Goal: Task Accomplishment & Management: Complete application form

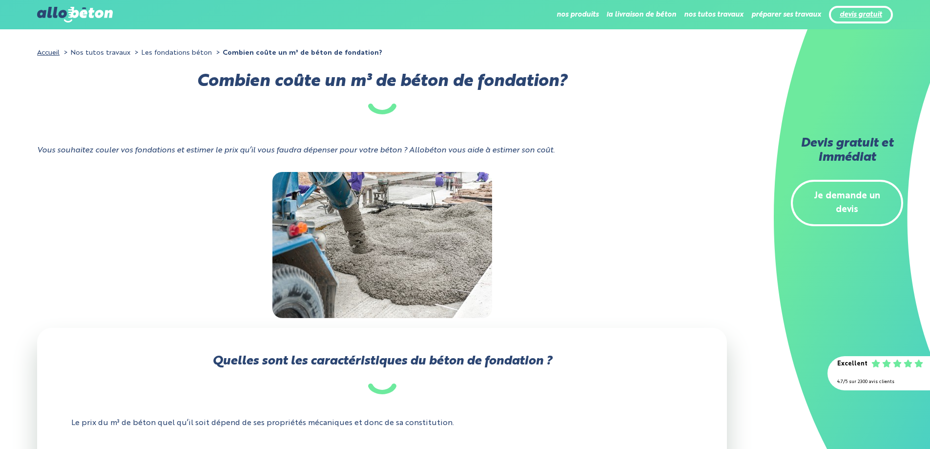
click at [876, 13] on link "devis gratuit" at bounding box center [861, 15] width 42 height 8
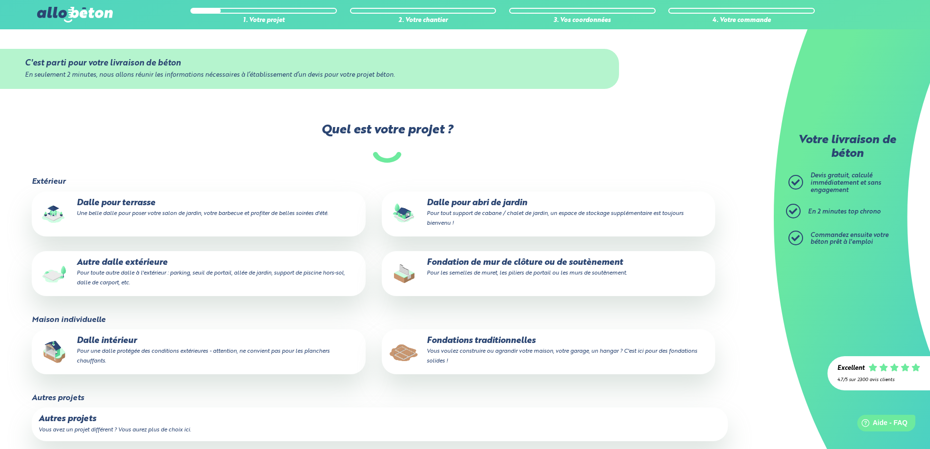
click at [152, 216] on small "Une belle dalle pour poser votre salon de jardin, votre barbecue et profiter de…" at bounding box center [203, 214] width 252 height 6
click at [0, 0] on input "Dalle pour terrasse Une belle dalle pour poser votre salon de jardin, votre bar…" at bounding box center [0, 0] width 0 height 0
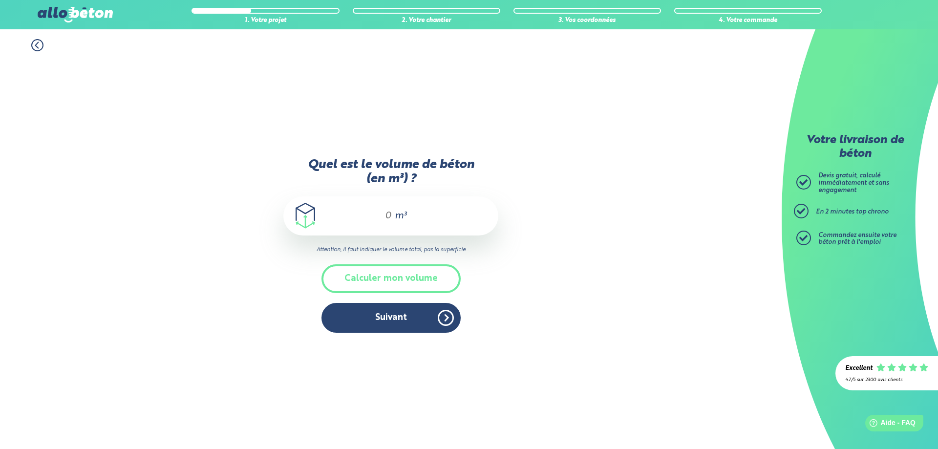
click at [400, 216] on span "m³" at bounding box center [401, 216] width 12 height 10
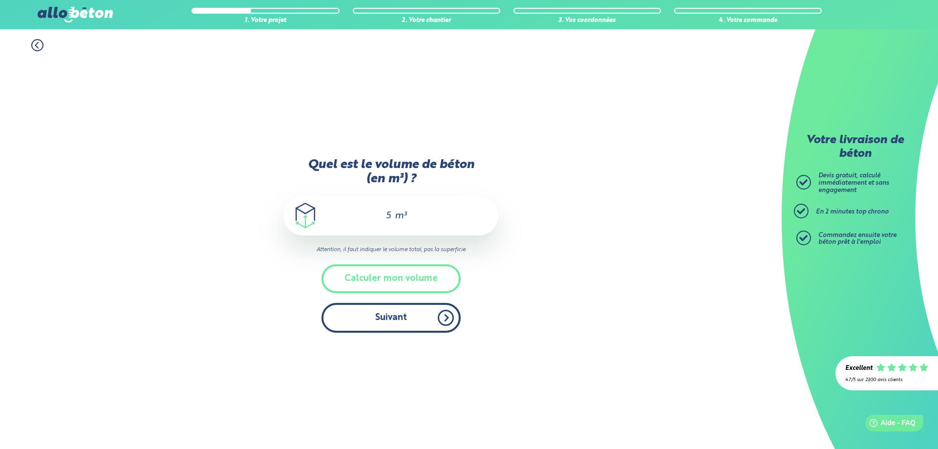
type input "5"
click at [393, 318] on button "Suivant" at bounding box center [390, 318] width 139 height 30
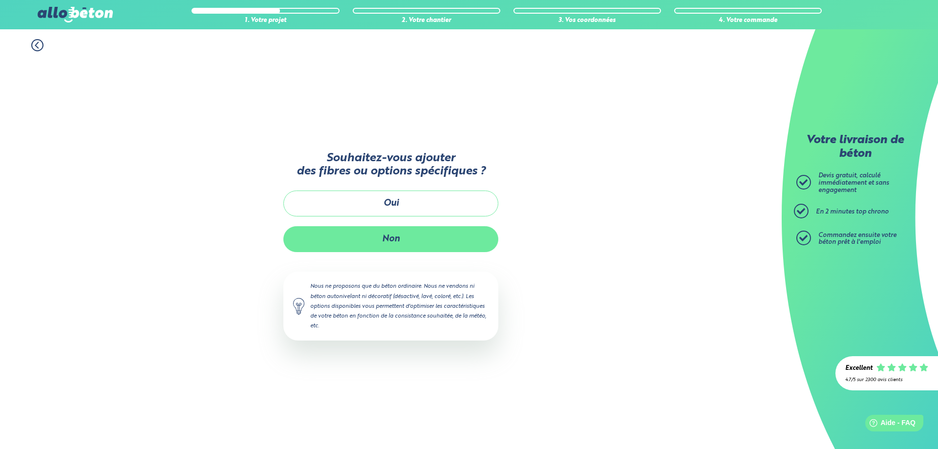
click at [398, 239] on button "Non" at bounding box center [390, 239] width 215 height 26
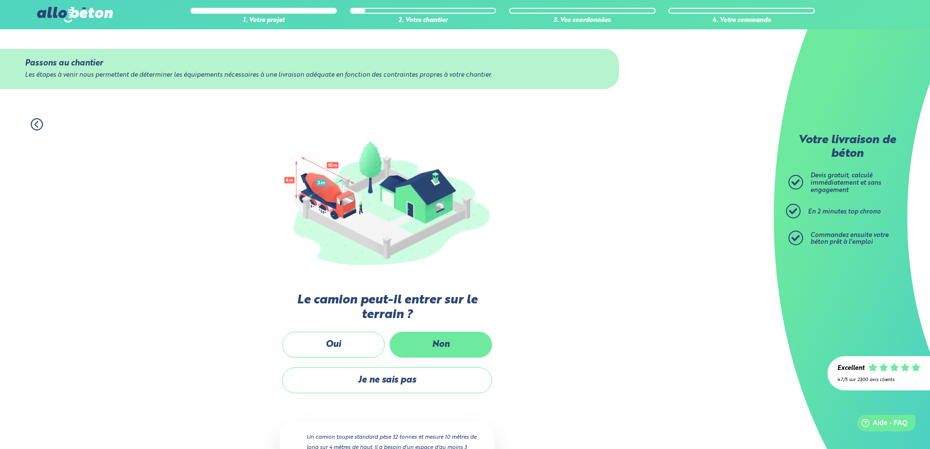
click at [411, 342] on label "Non" at bounding box center [441, 345] width 103 height 26
click at [0, 0] on input "Non" at bounding box center [0, 0] width 0 height 0
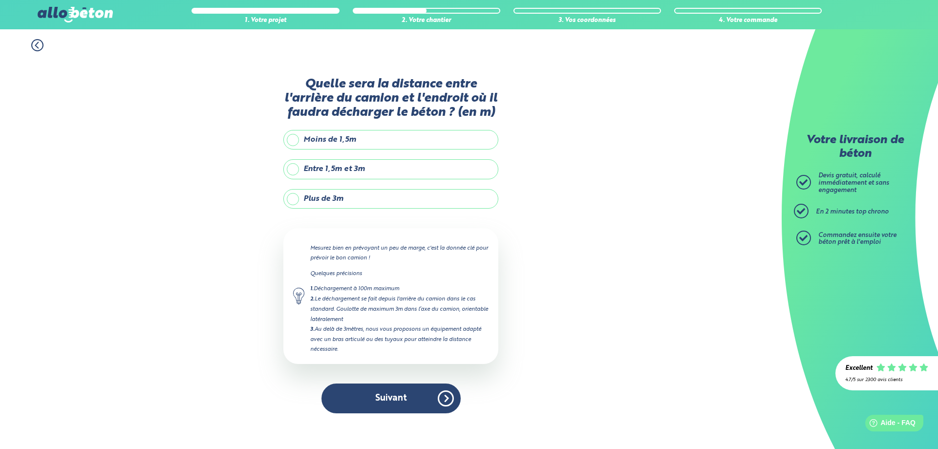
click at [324, 198] on label "Plus de 3m" at bounding box center [390, 199] width 215 height 20
click at [0, 0] on input "Plus de 3m" at bounding box center [0, 0] width 0 height 0
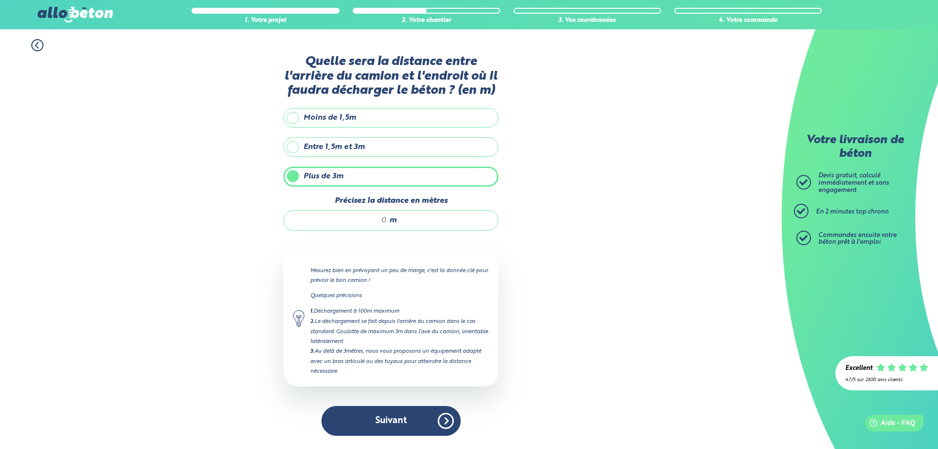
click at [381, 224] on input "Précisez la distance en mètres" at bounding box center [340, 220] width 93 height 10
drag, startPoint x: 386, startPoint y: 221, endPoint x: 367, endPoint y: 218, distance: 19.4
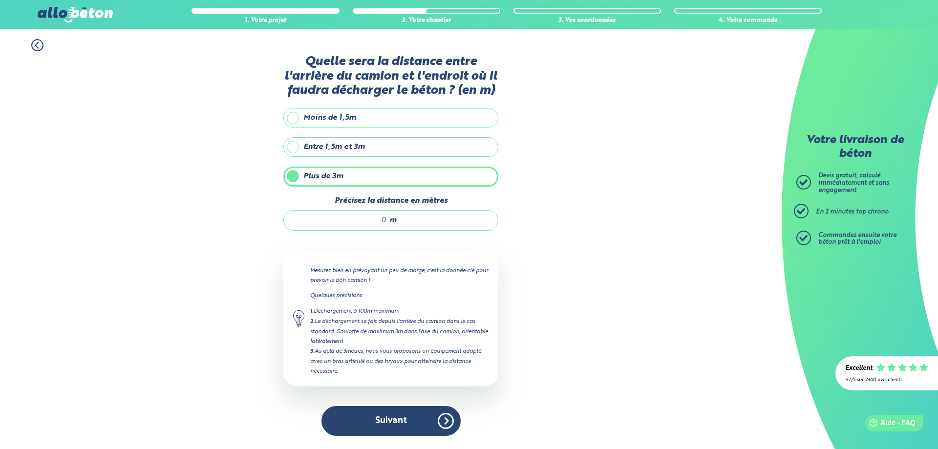
click at [367, 218] on input "Précisez la distance en mètres" at bounding box center [340, 220] width 93 height 10
type input "5"
click at [394, 424] on button "Suivant" at bounding box center [390, 421] width 139 height 30
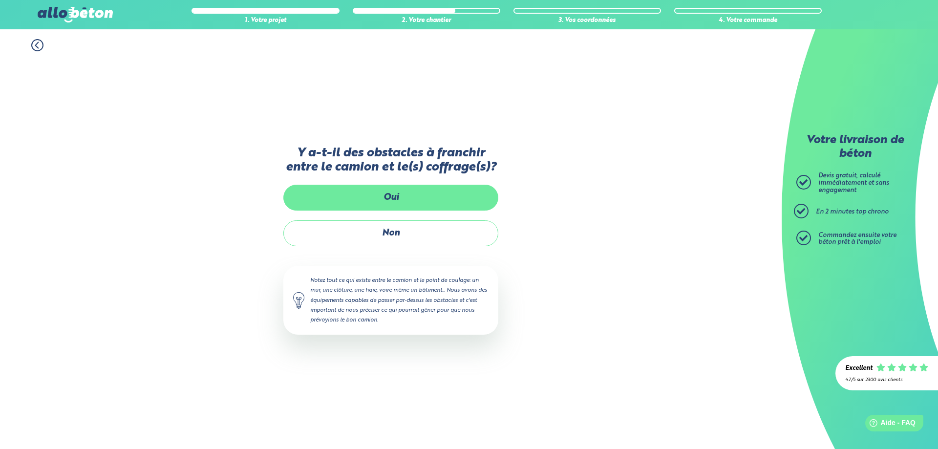
click at [406, 199] on label "Oui" at bounding box center [390, 198] width 215 height 26
click at [0, 0] on input "Oui" at bounding box center [0, 0] width 0 height 0
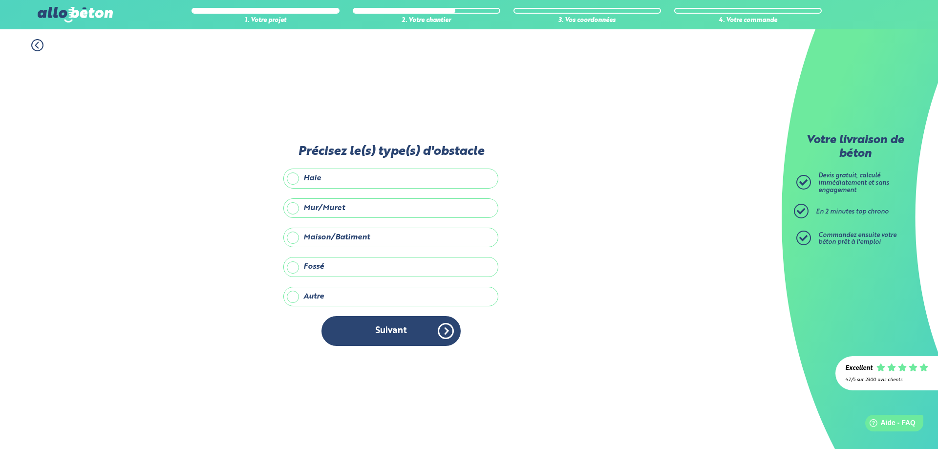
click at [306, 182] on label "Haie" at bounding box center [390, 179] width 215 height 20
click at [0, 0] on input "Haie" at bounding box center [0, 0] width 0 height 0
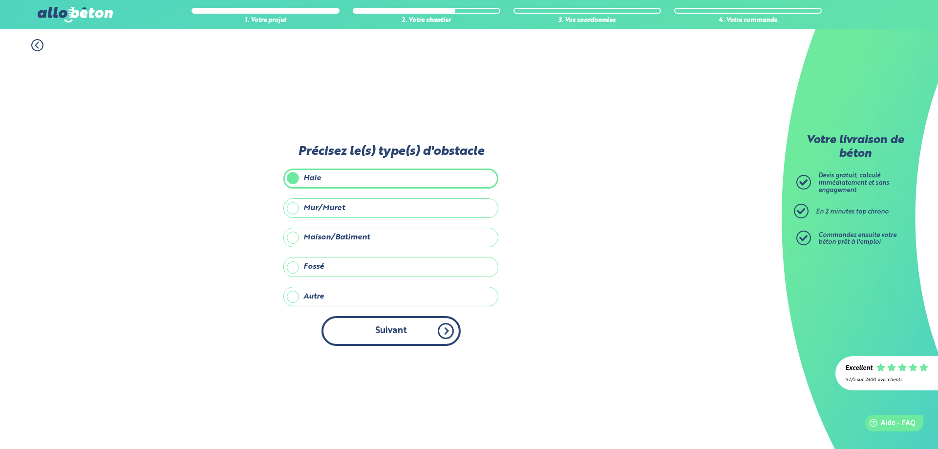
click at [368, 327] on button "Suivant" at bounding box center [390, 331] width 139 height 30
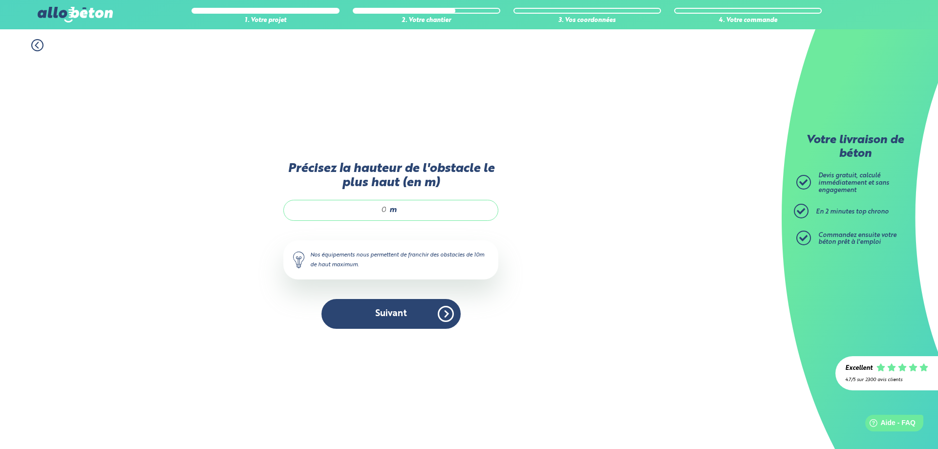
click at [391, 207] on span "m" at bounding box center [392, 210] width 7 height 9
type input "2"
click at [385, 306] on button "Suivant" at bounding box center [390, 314] width 139 height 30
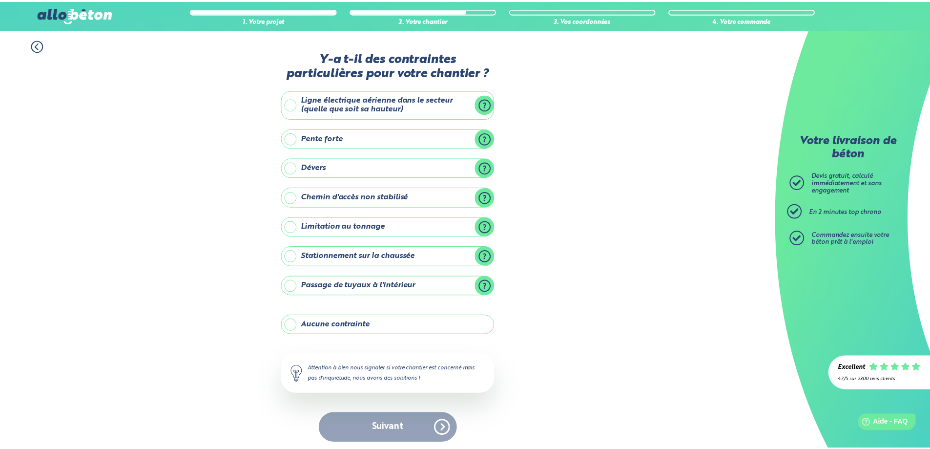
scroll to position [4, 0]
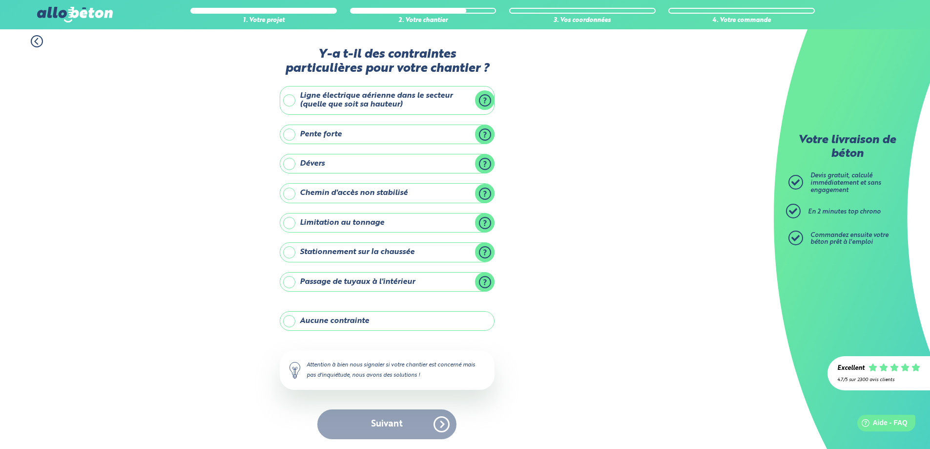
click at [322, 322] on label "Aucune contrainte" at bounding box center [387, 321] width 215 height 20
click at [0, 0] on input "Aucune contrainte" at bounding box center [0, 0] width 0 height 0
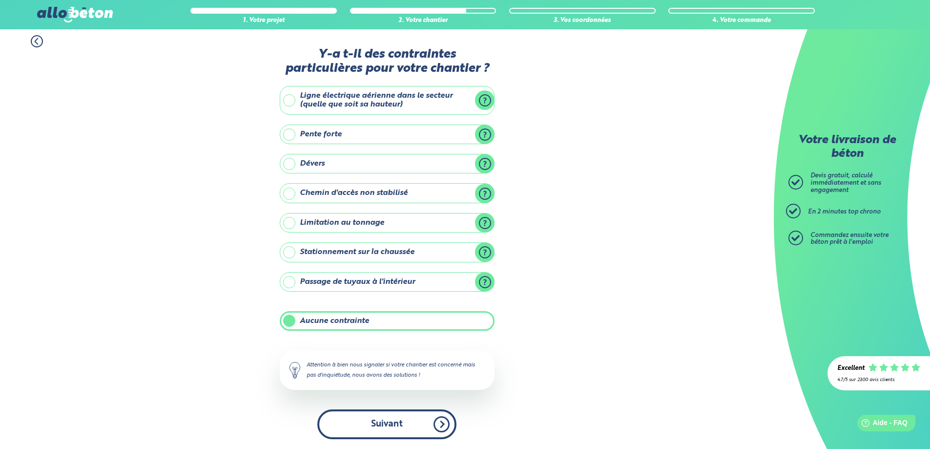
click at [391, 423] on button "Suivant" at bounding box center [386, 424] width 139 height 30
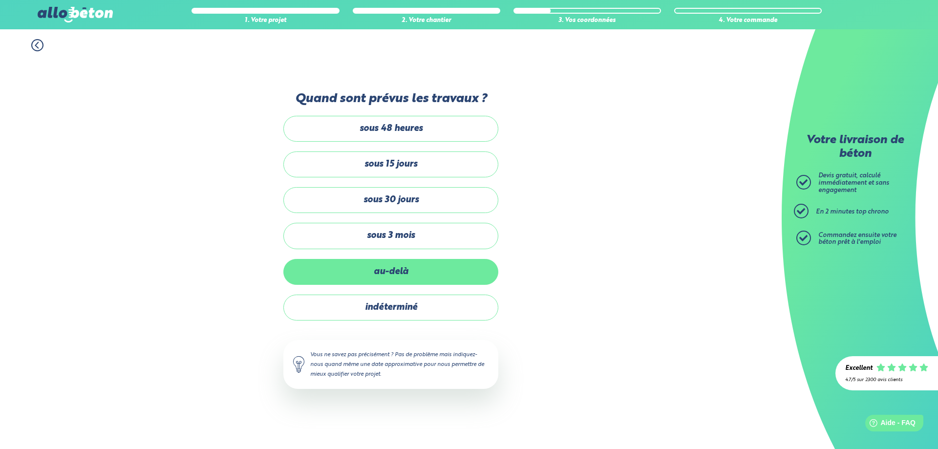
click at [404, 273] on label "au-delà" at bounding box center [390, 272] width 215 height 26
click at [0, 0] on input "au-delà" at bounding box center [0, 0] width 0 height 0
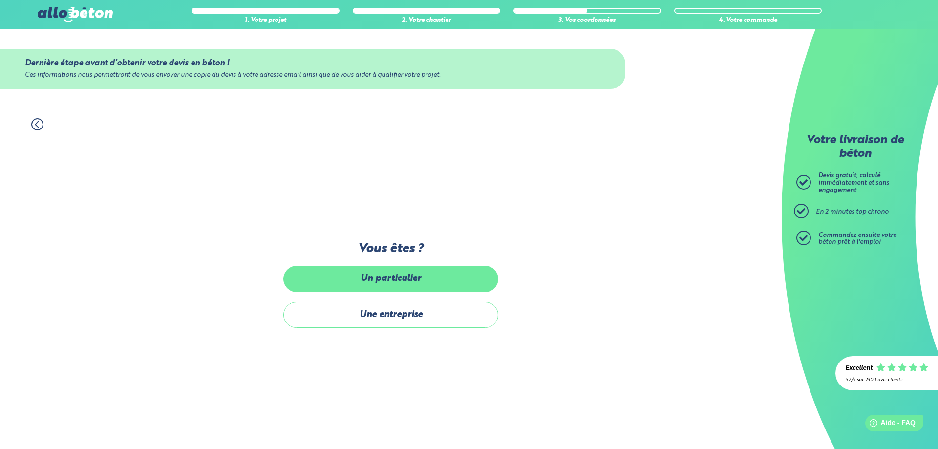
click at [395, 280] on label "Un particulier" at bounding box center [390, 279] width 215 height 26
click at [0, 0] on input "Un particulier" at bounding box center [0, 0] width 0 height 0
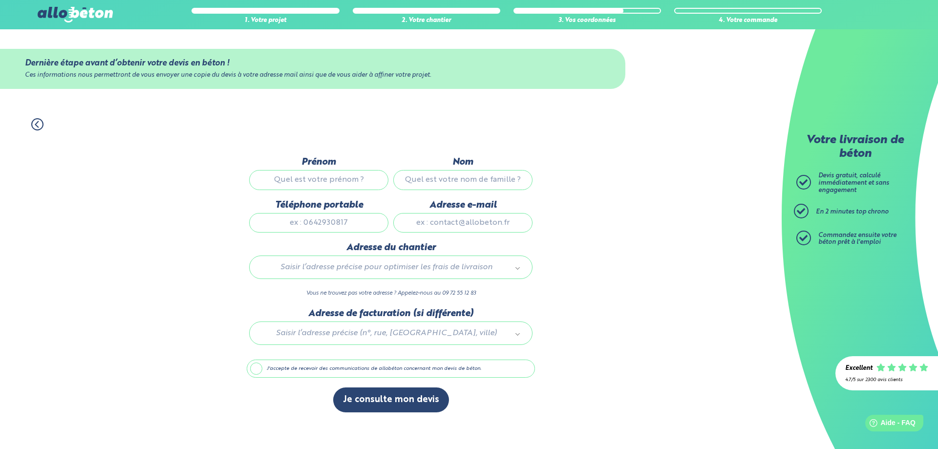
click at [336, 183] on input "Prénom" at bounding box center [318, 180] width 139 height 20
click at [336, 183] on input "vjohn" at bounding box center [318, 180] width 139 height 20
type input "john"
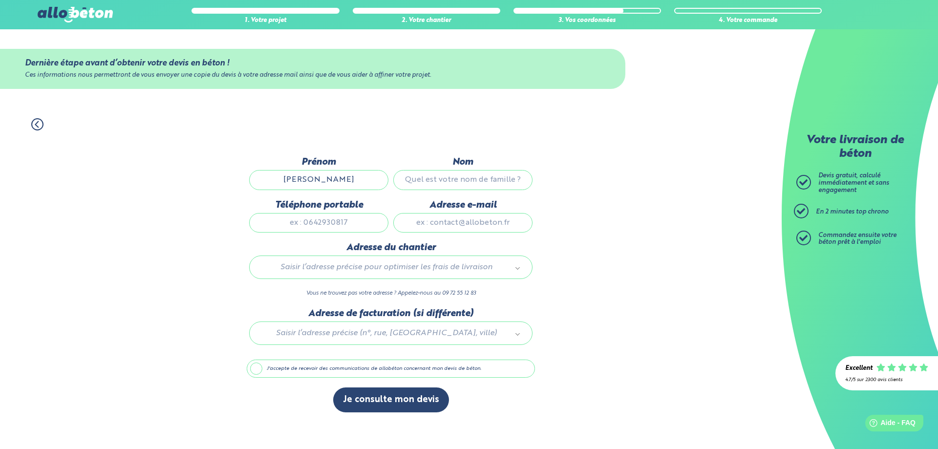
click at [440, 179] on input "Nom" at bounding box center [462, 180] width 139 height 20
type input "aubert"
click at [321, 226] on input "Téléphone portable" at bounding box center [318, 223] width 139 height 20
type input "0650993211"
click at [442, 227] on input "Adresse e-mail" at bounding box center [462, 223] width 139 height 20
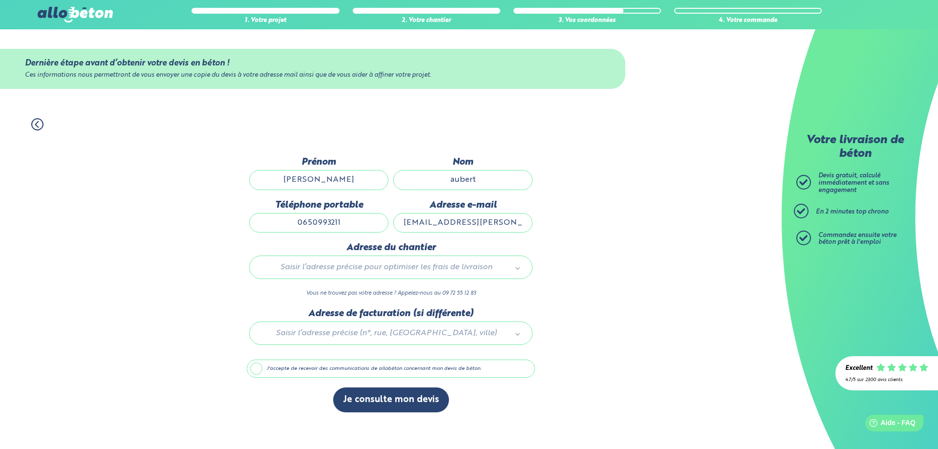
type input "aubert.john@gmail.com"
type input "54 rue paul ratouis"
click at [349, 334] on div at bounding box center [391, 331] width 288 height 46
click at [259, 365] on label "J'accepte de recevoir des communications de allobéton concernant mon devis de b…" at bounding box center [391, 368] width 288 height 19
click at [0, 0] on input "J'accepte de recevoir des communications de allobéton concernant mon devis de b…" at bounding box center [0, 0] width 0 height 0
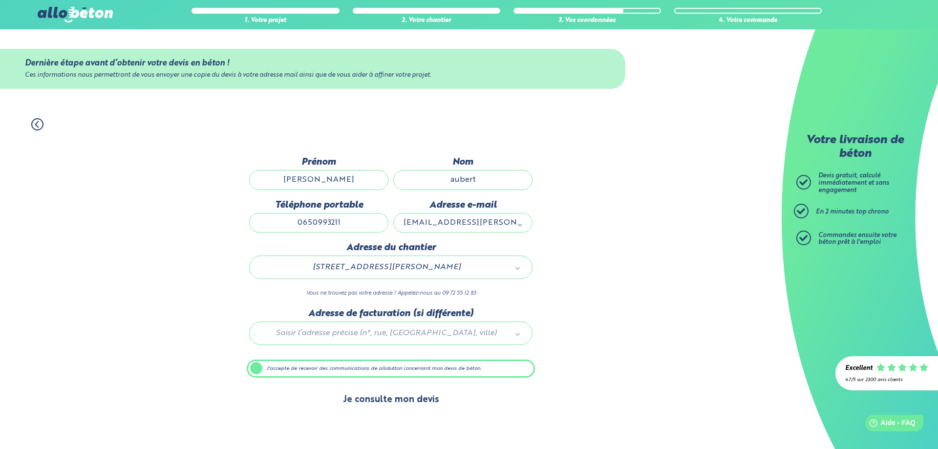
click at [380, 403] on button "Je consulte mon devis" at bounding box center [391, 399] width 116 height 25
